Goal: Register for event/course

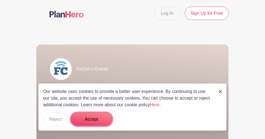
click at [95, 119] on button "Accept" at bounding box center [92, 118] width 42 height 13
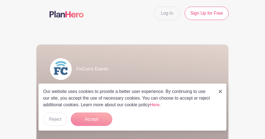
click at [95, 120] on form "Accept" at bounding box center [92, 118] width 42 height 13
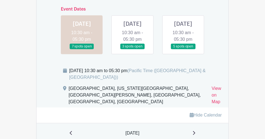
scroll to position [360, 0]
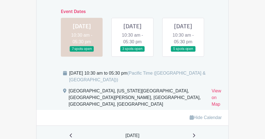
click at [133, 52] on link at bounding box center [133, 52] width 0 height 0
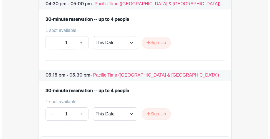
scroll to position [997, 0]
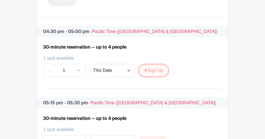
click at [157, 68] on button "Sign Up" at bounding box center [153, 71] width 29 height 12
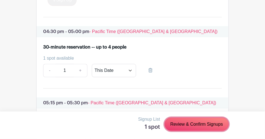
click at [203, 121] on link "Review & Confirm Signups" at bounding box center [197, 123] width 64 height 13
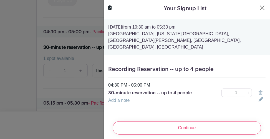
click at [198, 122] on input "Continue" at bounding box center [186, 127] width 148 height 13
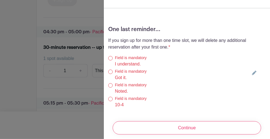
scroll to position [138, 0]
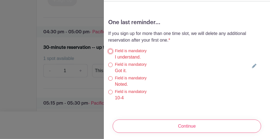
click at [110, 49] on input "I understand." at bounding box center [110, 51] width 4 height 4
radio input "true"
click at [184, 120] on input "Continue" at bounding box center [186, 125] width 148 height 13
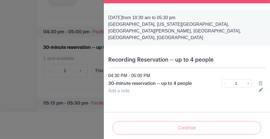
scroll to position [0, 0]
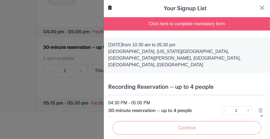
click at [175, 23] on div "Click here to complete mandatory form" at bounding box center [187, 23] width 166 height 13
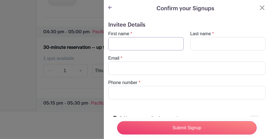
click at [165, 43] on input "First name" at bounding box center [145, 43] width 75 height 13
type input "Charly"
type input "[PERSON_NAME]"
click at [151, 70] on input "Email" at bounding box center [186, 67] width 157 height 13
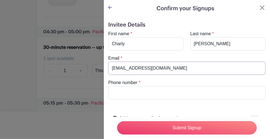
type input "[EMAIL_ADDRESS][DOMAIN_NAME]"
click at [152, 89] on input "Phone number" at bounding box center [186, 92] width 157 height 13
type input "2028485438"
click at [184, 122] on input "Submit Signup" at bounding box center [186, 127] width 139 height 13
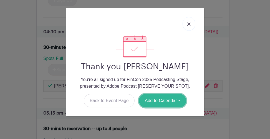
click at [172, 100] on button "Add to Calendar" at bounding box center [162, 100] width 47 height 13
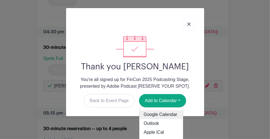
click at [171, 115] on link "Google Calendar" at bounding box center [161, 114] width 44 height 9
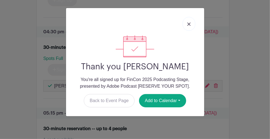
click at [191, 24] on link at bounding box center [188, 24] width 13 height 14
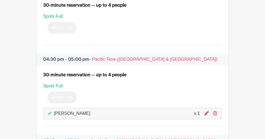
scroll to position [1025, 0]
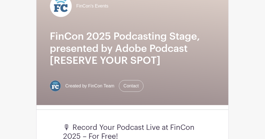
scroll to position [111, 0]
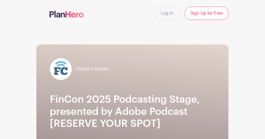
scroll to position [139, 0]
